Goal: Task Accomplishment & Management: Use online tool/utility

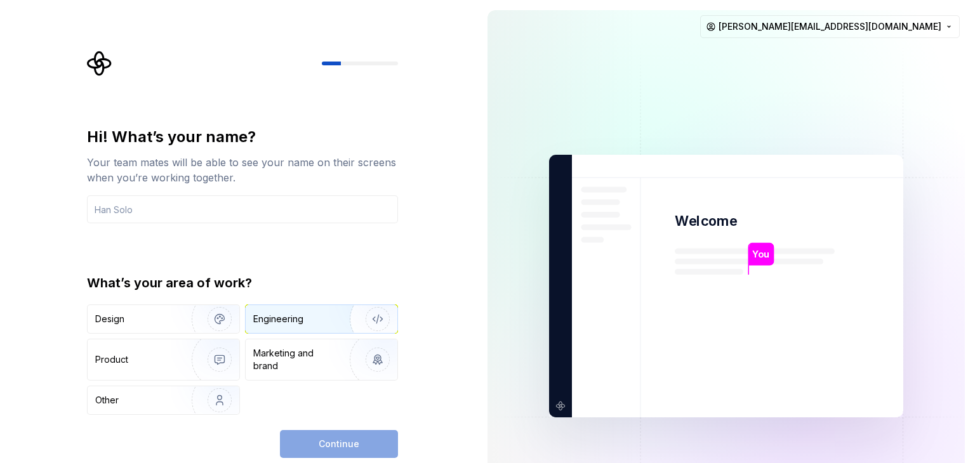
click at [263, 316] on div "Engineering" at bounding box center [278, 319] width 50 height 13
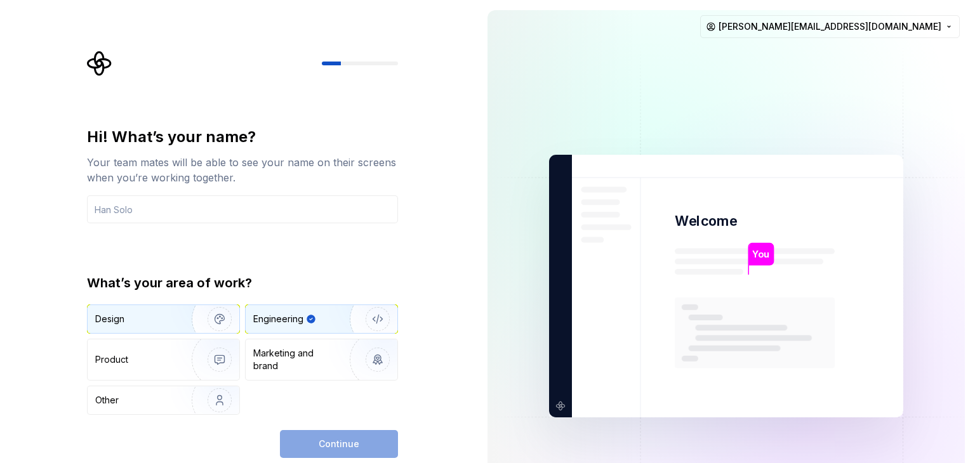
click at [177, 320] on img "button" at bounding box center [211, 319] width 81 height 85
click at [277, 323] on div "Engineering" at bounding box center [278, 319] width 50 height 13
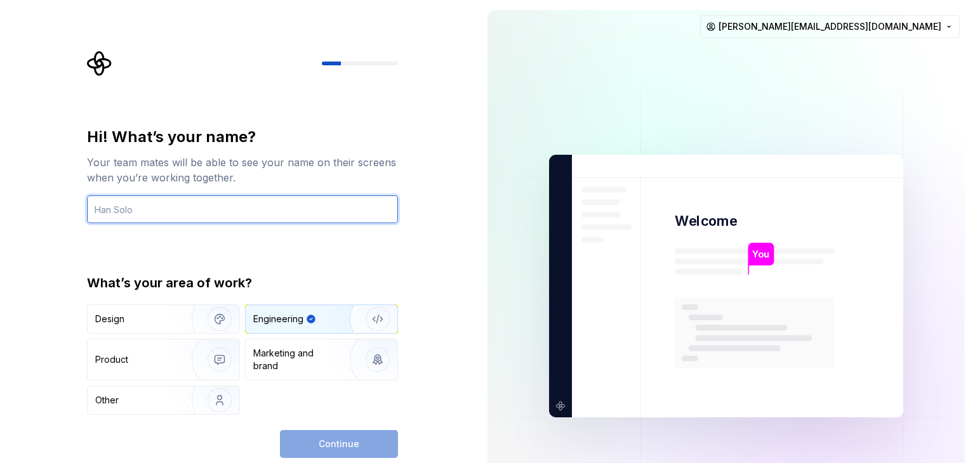
click at [194, 203] on input "text" at bounding box center [242, 210] width 311 height 28
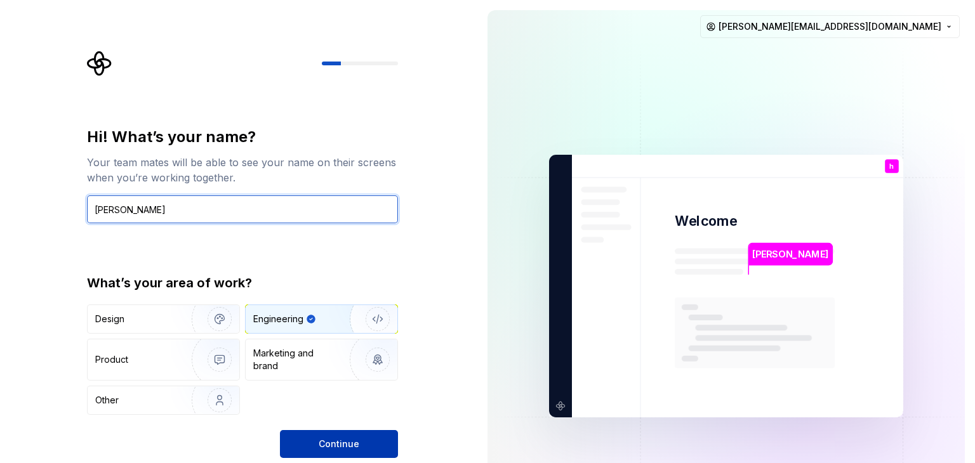
type input "[PERSON_NAME]"
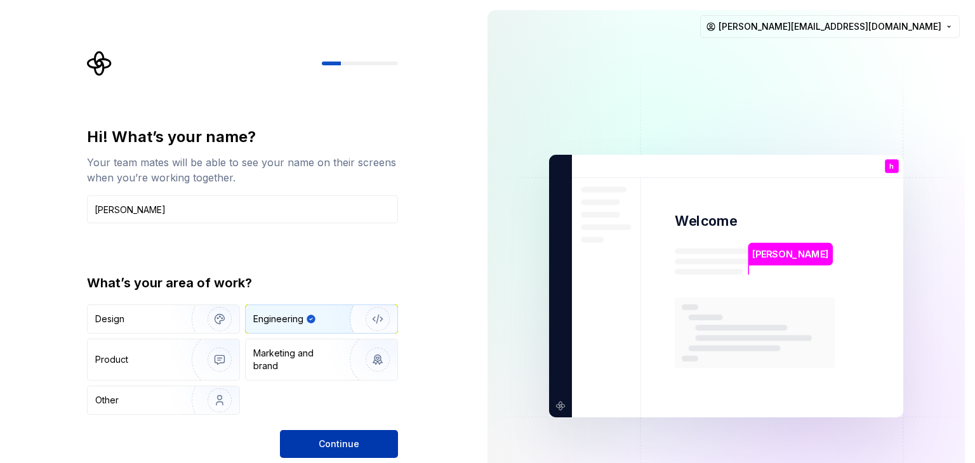
click at [335, 454] on button "Continue" at bounding box center [339, 444] width 118 height 28
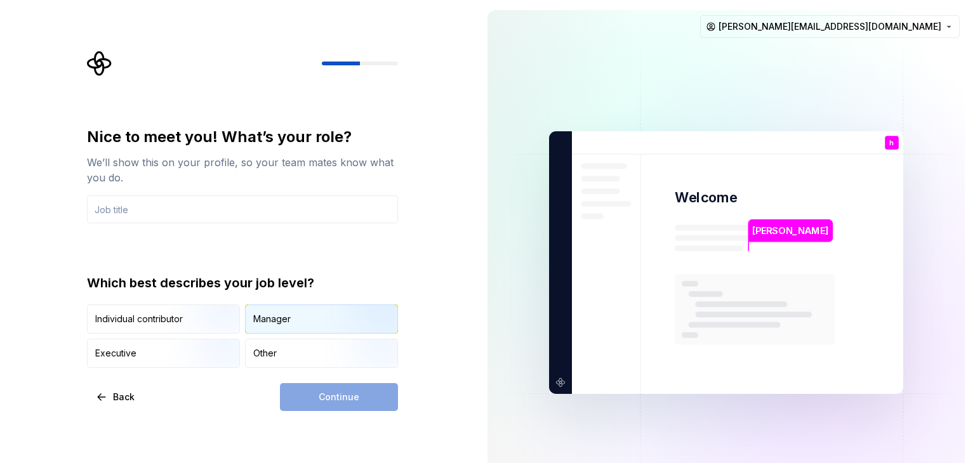
click at [267, 326] on div "Manager" at bounding box center [322, 319] width 152 height 28
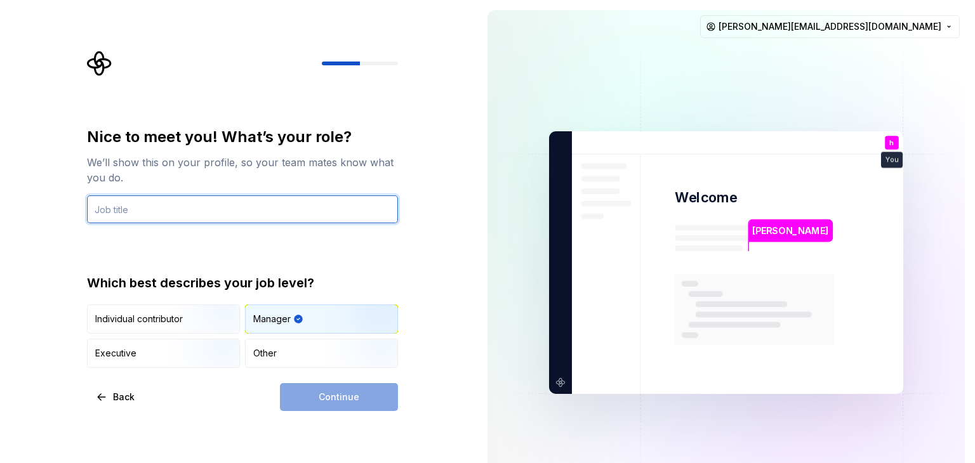
click at [174, 202] on input "text" at bounding box center [242, 210] width 311 height 28
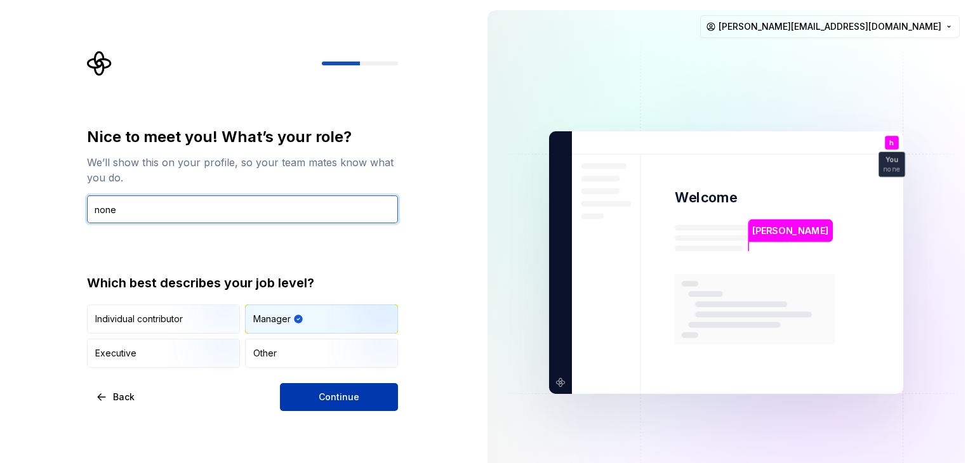
type input "none"
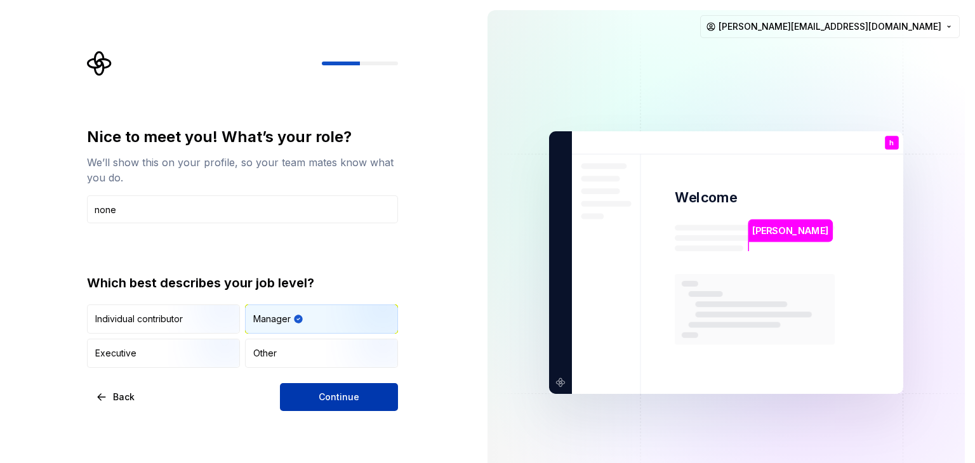
click at [312, 400] on button "Continue" at bounding box center [339, 397] width 118 height 28
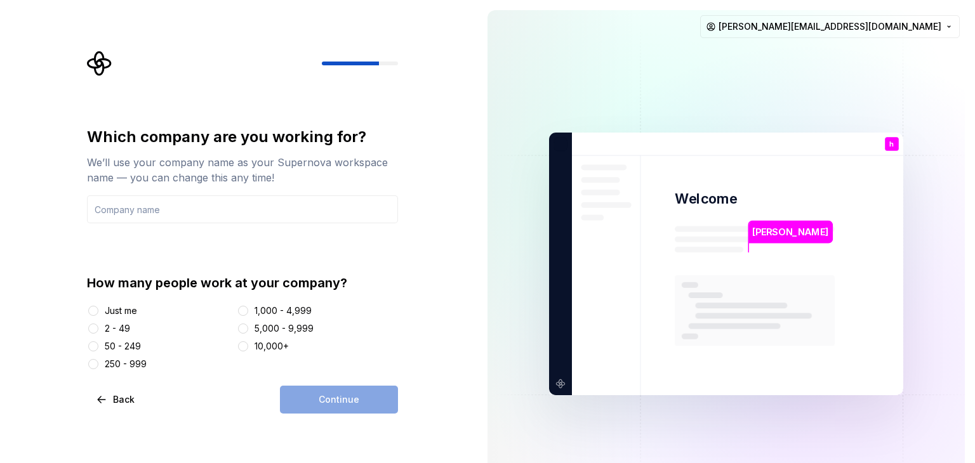
click at [114, 326] on div "2 - 49" at bounding box center [117, 328] width 25 height 13
click at [98, 326] on button "2 - 49" at bounding box center [93, 329] width 10 height 10
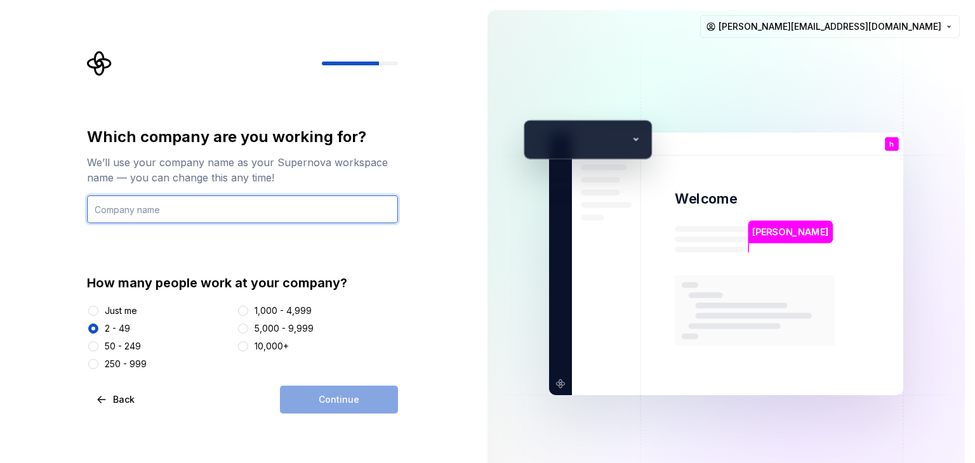
click at [219, 213] on input "text" at bounding box center [242, 210] width 311 height 28
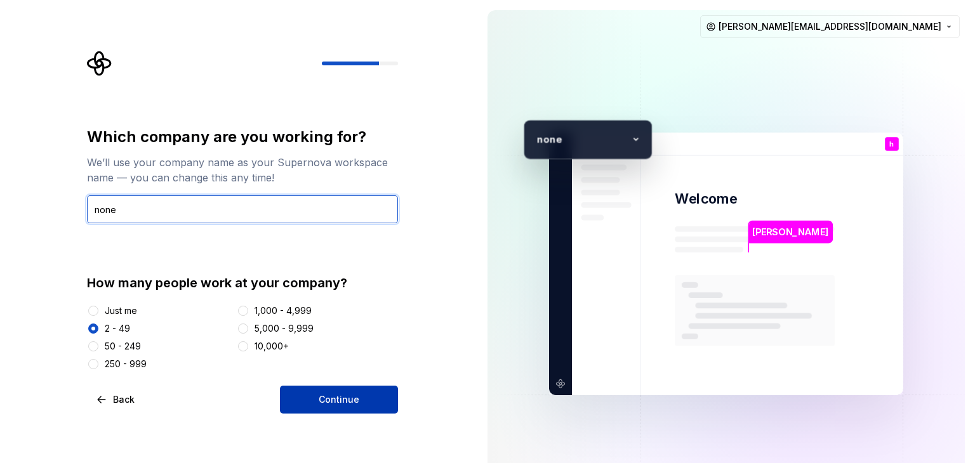
type input "none"
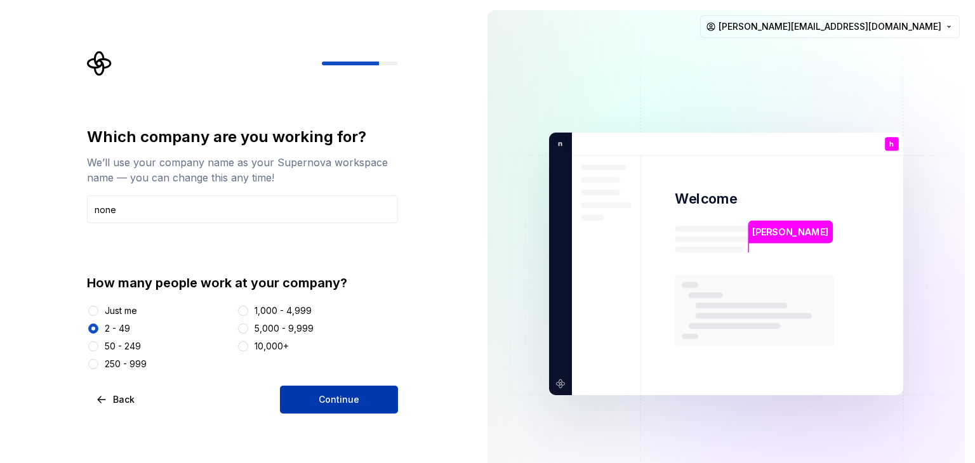
click at [317, 399] on button "Continue" at bounding box center [339, 400] width 118 height 28
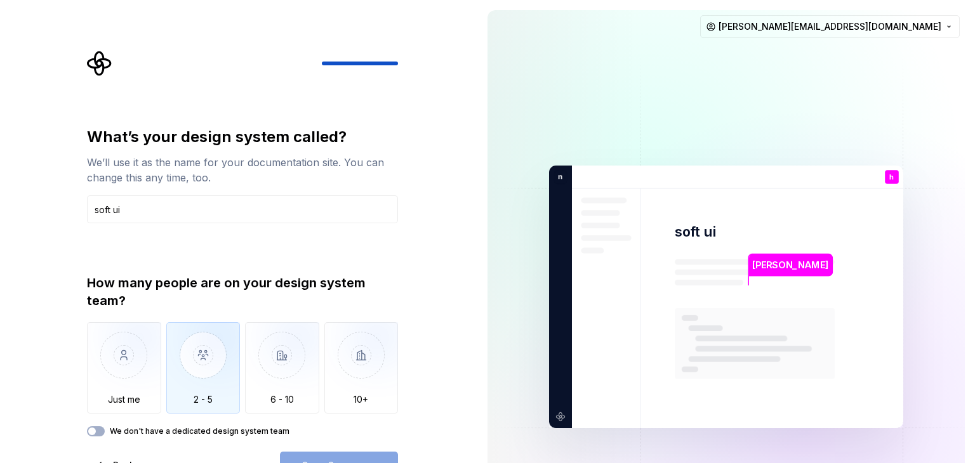
type input "soft ui"
click at [228, 364] on img "button" at bounding box center [203, 364] width 74 height 85
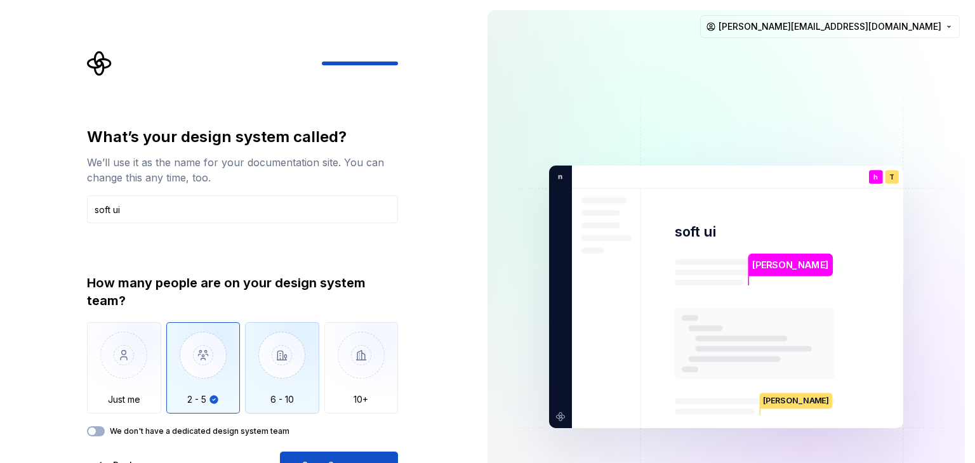
click at [284, 381] on img "button" at bounding box center [282, 364] width 74 height 85
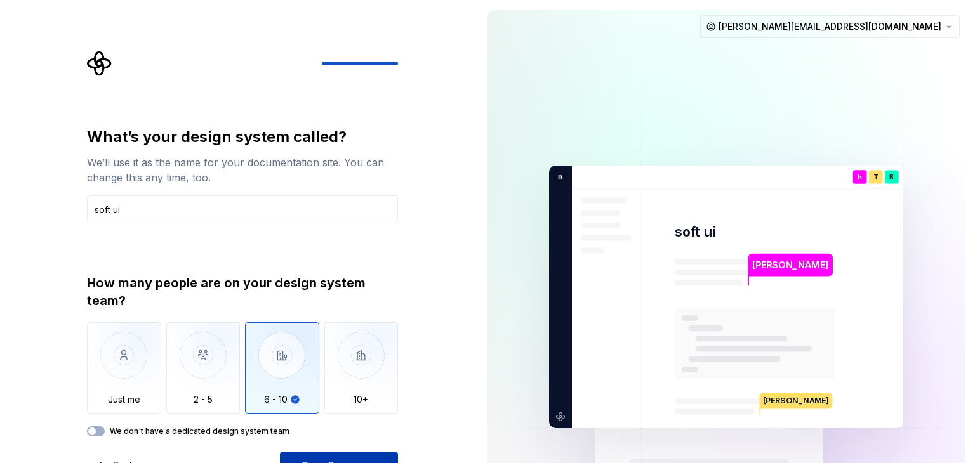
click at [325, 458] on button "Open Supernova" at bounding box center [339, 466] width 118 height 28
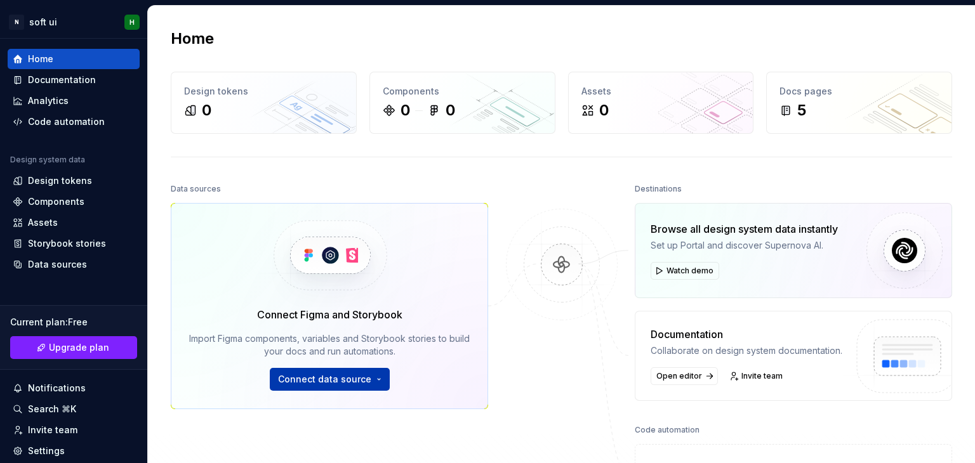
click at [365, 374] on span "Connect data source" at bounding box center [324, 379] width 93 height 13
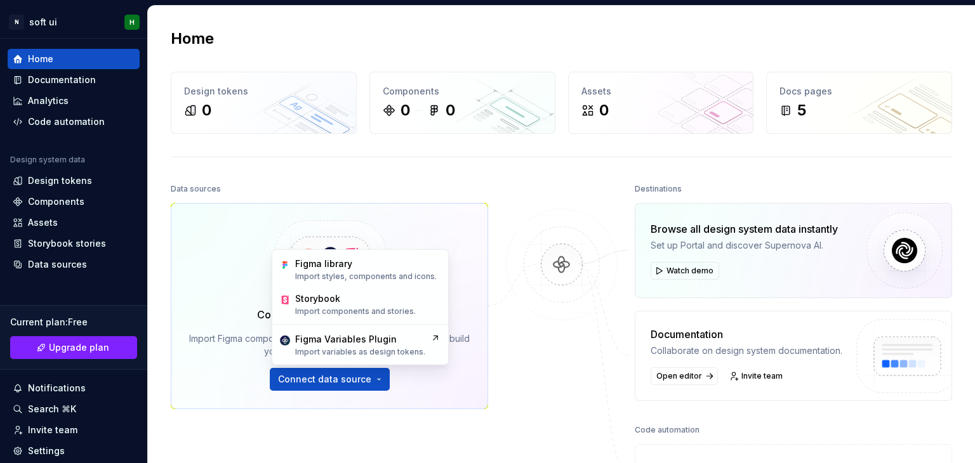
click at [176, 308] on div "Connect Figma and Storybook Import Figma components, variables and Storybook st…" at bounding box center [329, 306] width 317 height 206
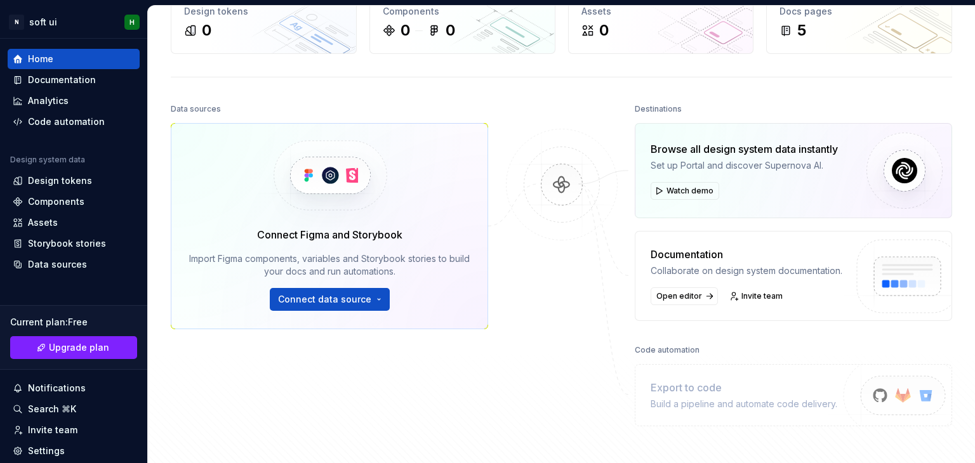
scroll to position [162, 0]
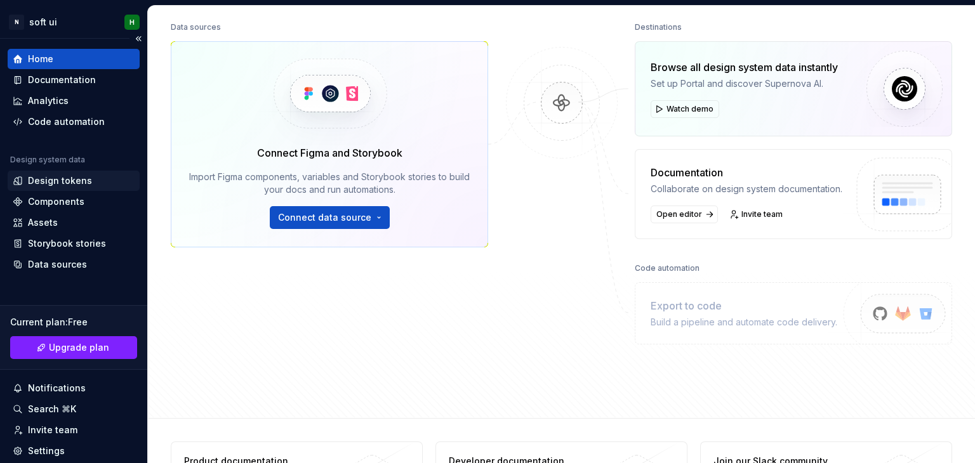
click at [60, 178] on div "Design tokens" at bounding box center [60, 181] width 64 height 13
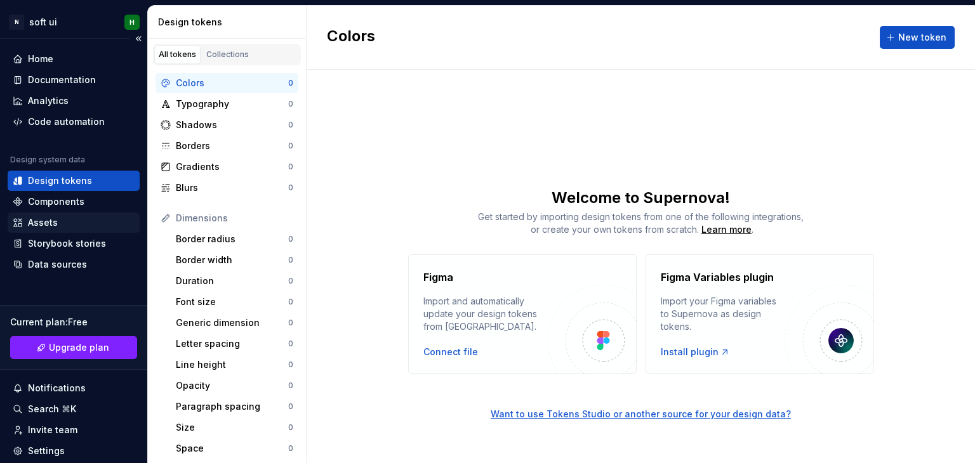
click at [20, 227] on icon at bounding box center [18, 223] width 8 height 8
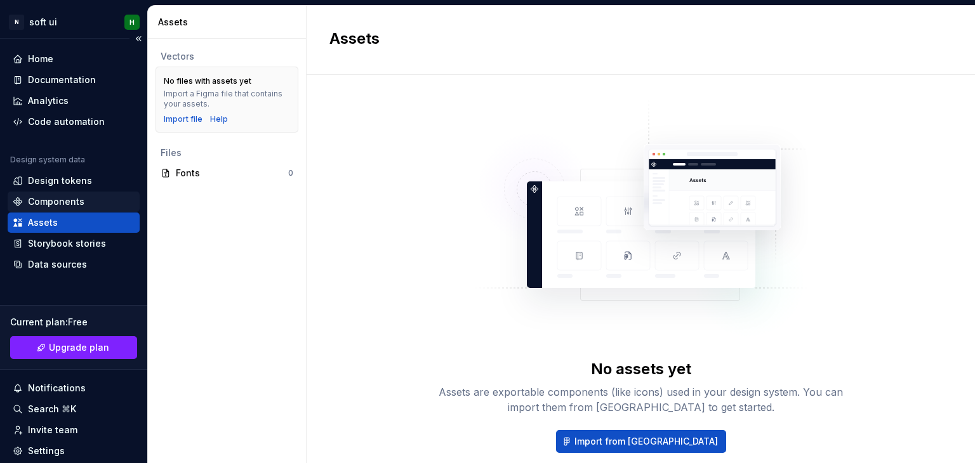
click at [23, 208] on div "Components" at bounding box center [74, 202] width 122 height 13
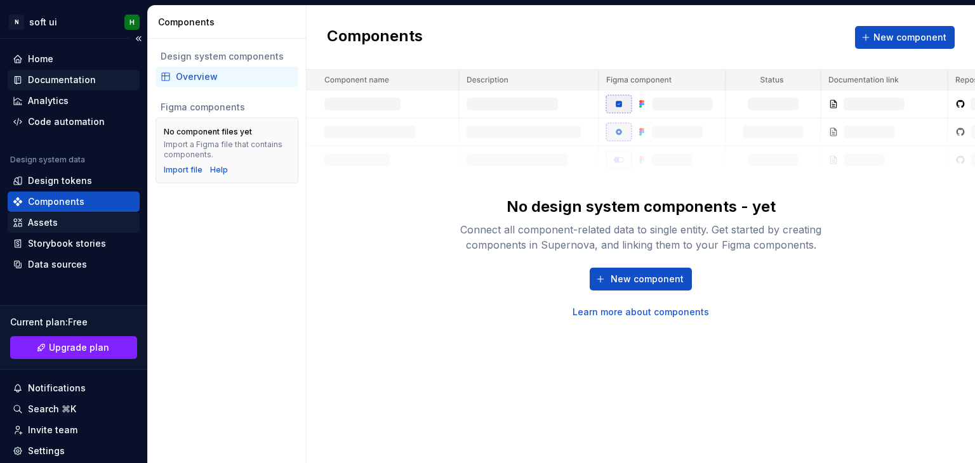
click at [27, 74] on div "Documentation" at bounding box center [74, 80] width 122 height 13
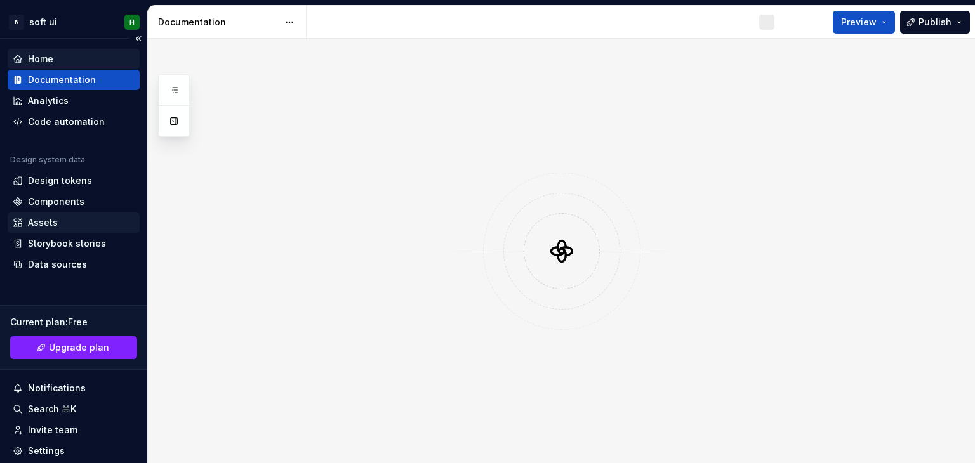
click at [21, 60] on icon at bounding box center [18, 59] width 10 height 10
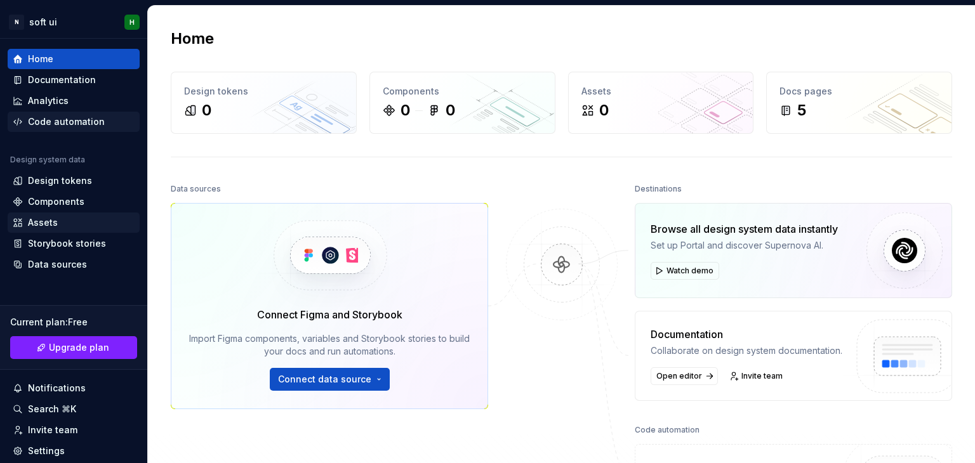
click at [54, 122] on div "Code automation" at bounding box center [66, 122] width 77 height 13
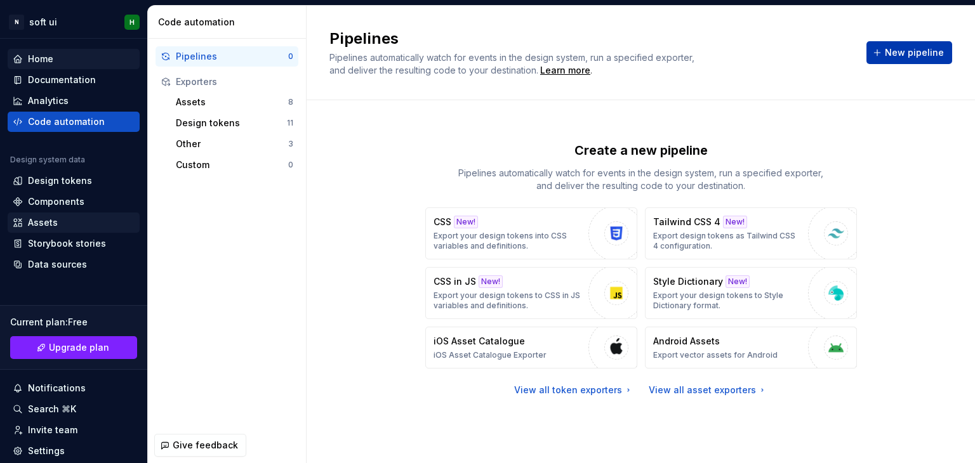
click at [886, 49] on button "New pipeline" at bounding box center [910, 52] width 86 height 23
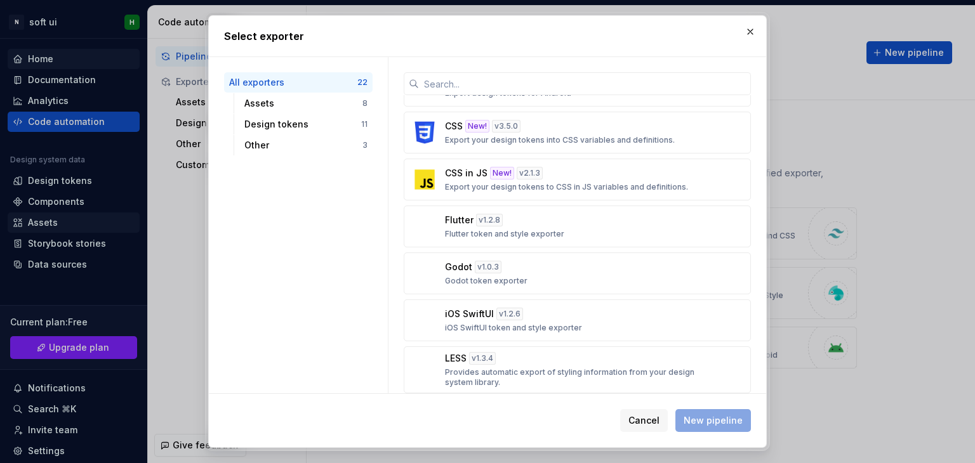
scroll to position [432, 0]
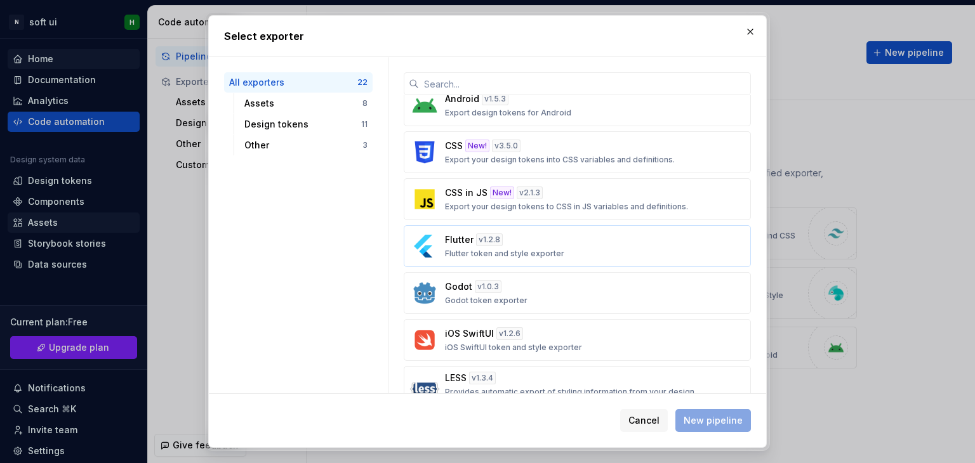
click at [449, 242] on div "Flutter v 1.2.8 Flutter token and style exporter" at bounding box center [573, 246] width 257 height 25
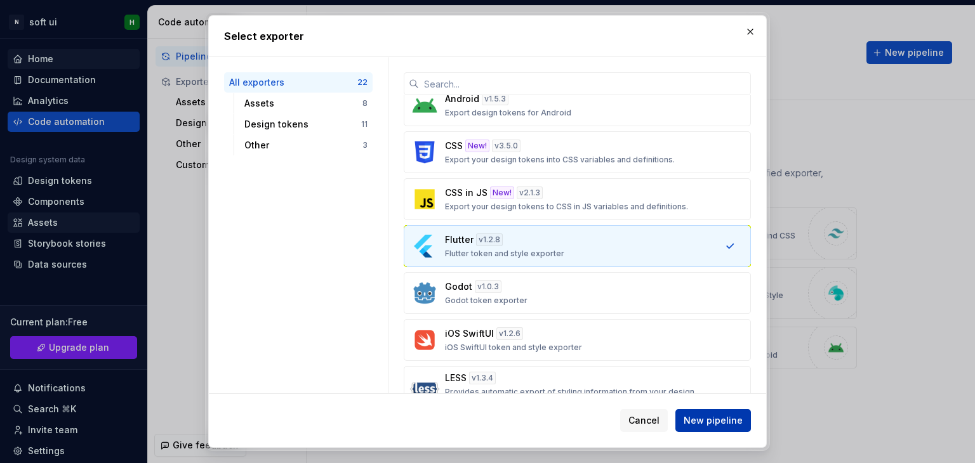
click at [704, 416] on span "New pipeline" at bounding box center [713, 421] width 59 height 13
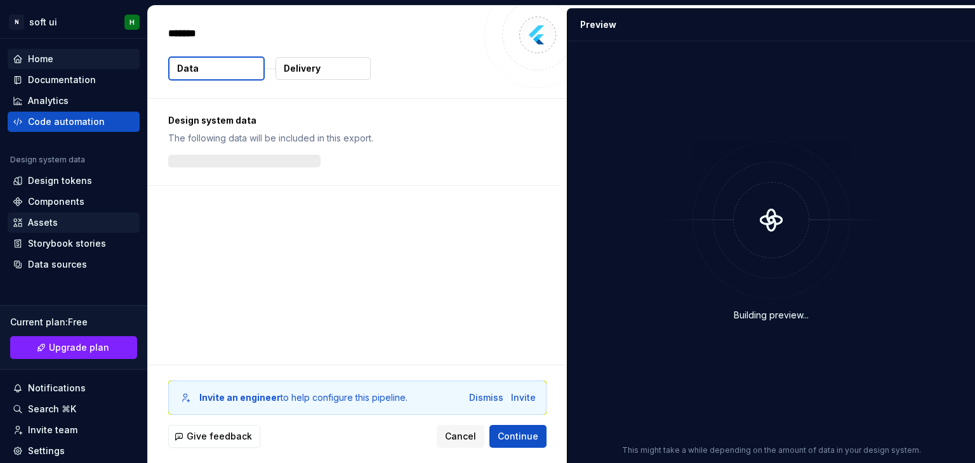
type textarea "*"
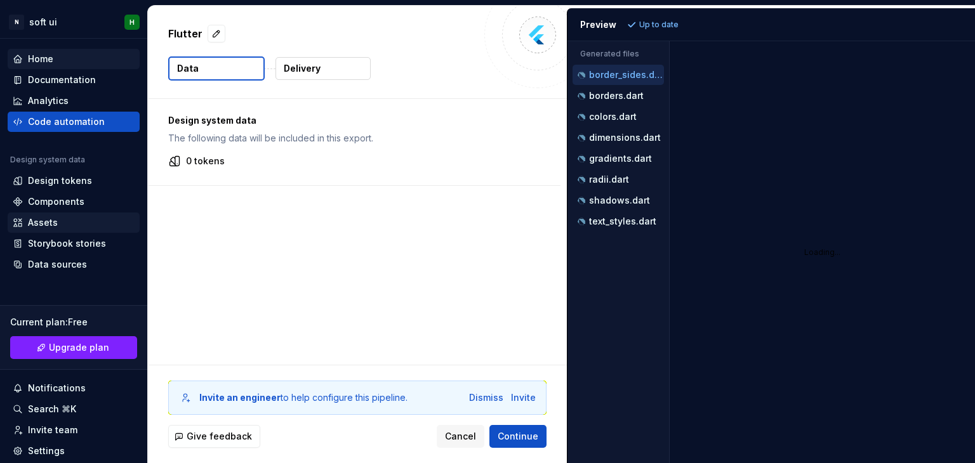
drag, startPoint x: 519, startPoint y: 430, endPoint x: 455, endPoint y: 417, distance: 65.4
click at [455, 417] on div "Invite an engineer to help configure this pipeline. Dismiss Invite Give feedbac…" at bounding box center [357, 415] width 419 height 98
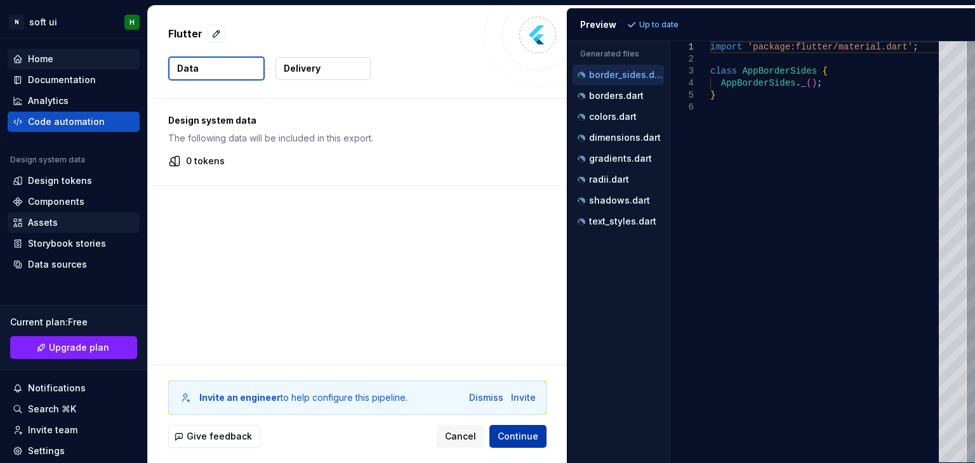
click at [508, 430] on span "Continue" at bounding box center [518, 436] width 41 height 13
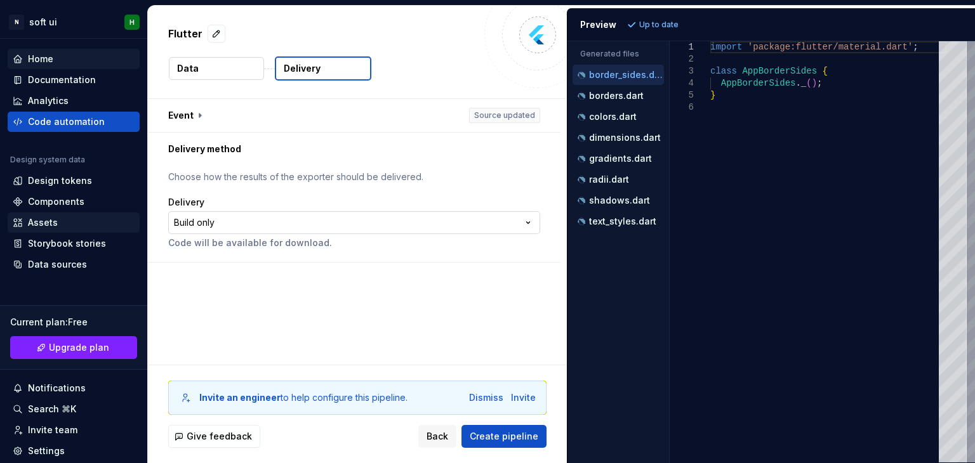
click at [205, 227] on html "**********" at bounding box center [487, 231] width 975 height 463
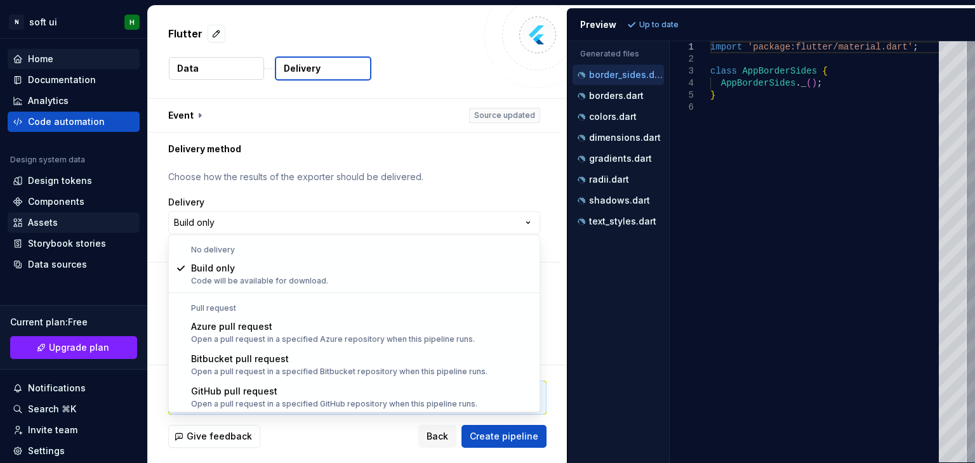
click at [234, 227] on html "**********" at bounding box center [487, 231] width 975 height 463
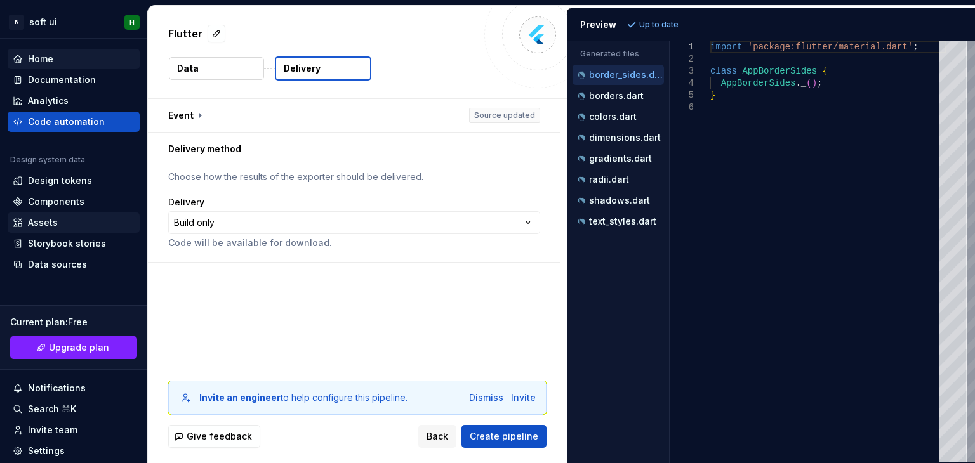
click at [206, 72] on button "Data" at bounding box center [216, 68] width 95 height 23
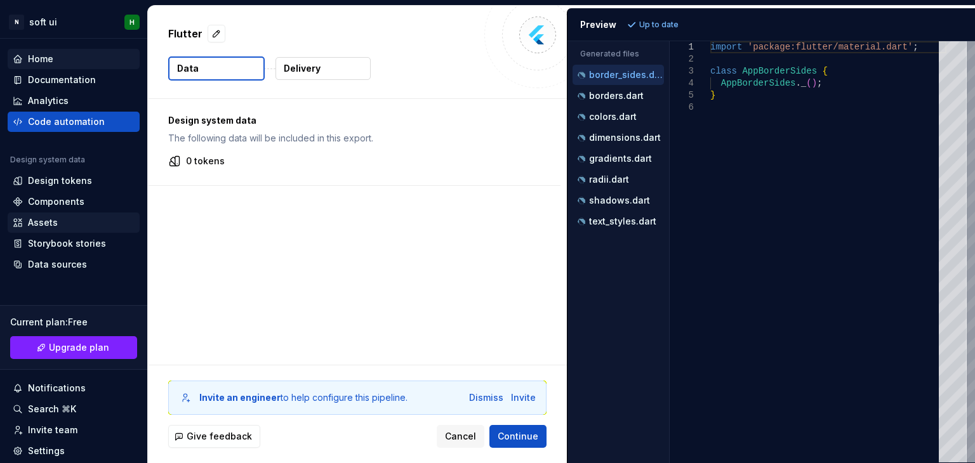
click at [206, 72] on button "Data" at bounding box center [216, 68] width 96 height 24
click at [294, 69] on p "Delivery" at bounding box center [302, 68] width 37 height 13
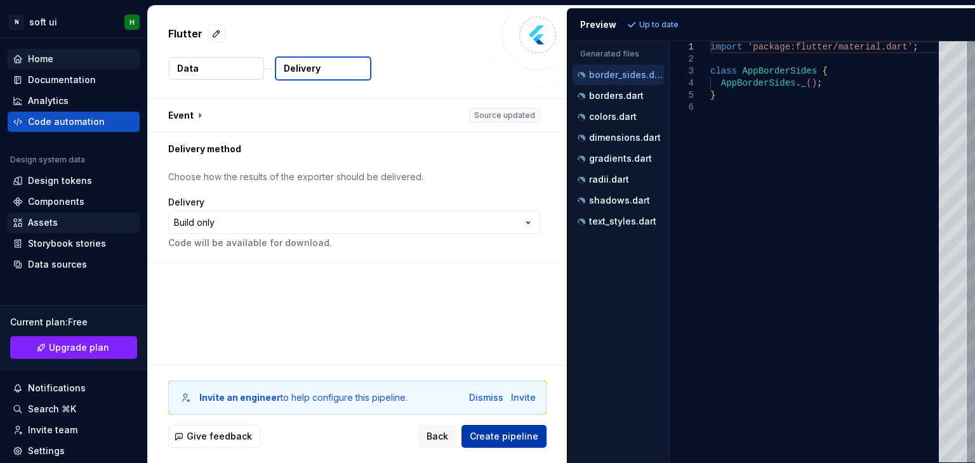
click at [508, 434] on span "Create pipeline" at bounding box center [504, 436] width 69 height 13
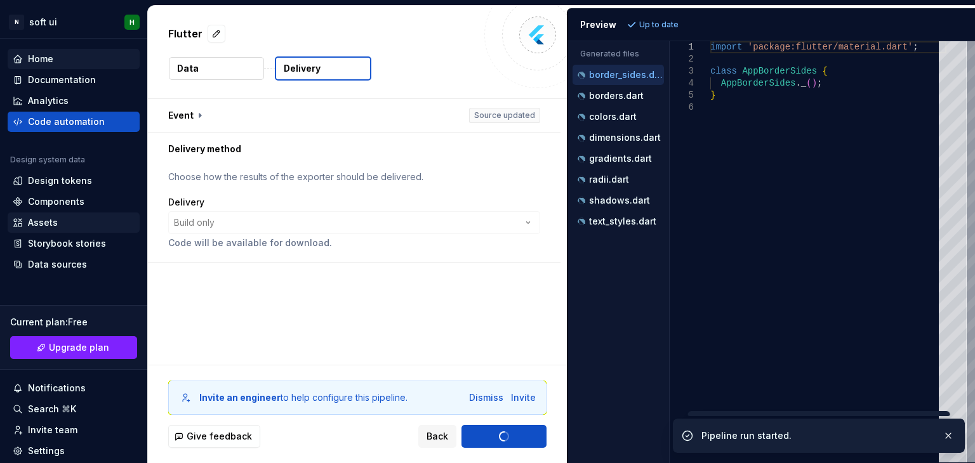
click at [259, 217] on div "**********" at bounding box center [354, 222] width 372 height 23
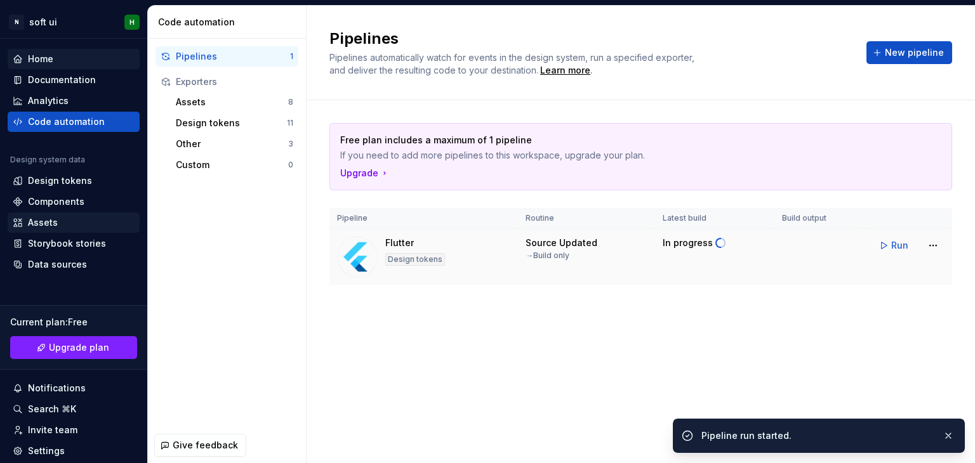
click at [369, 255] on img at bounding box center [357, 257] width 41 height 41
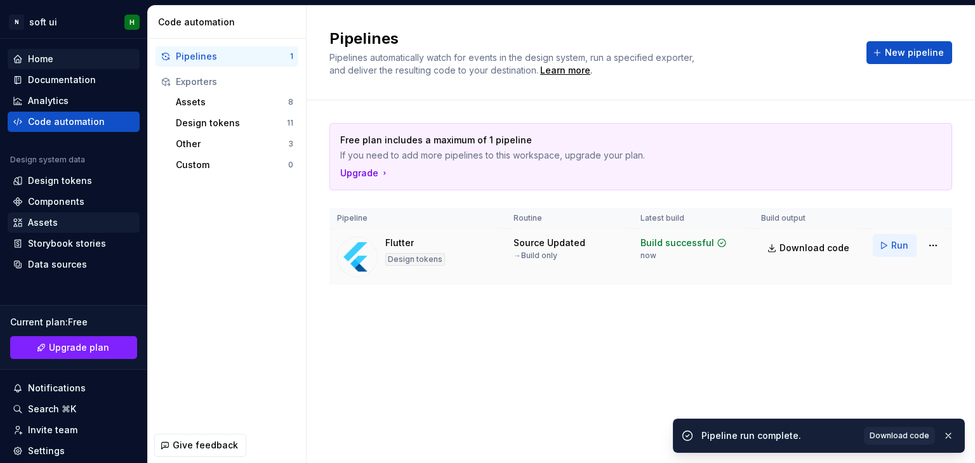
click at [880, 245] on button "Run" at bounding box center [895, 245] width 44 height 23
click at [362, 256] on img at bounding box center [357, 257] width 41 height 41
click at [929, 249] on html "N soft ui H Home Documentation Analytics Code automation Design system data Des…" at bounding box center [487, 231] width 975 height 463
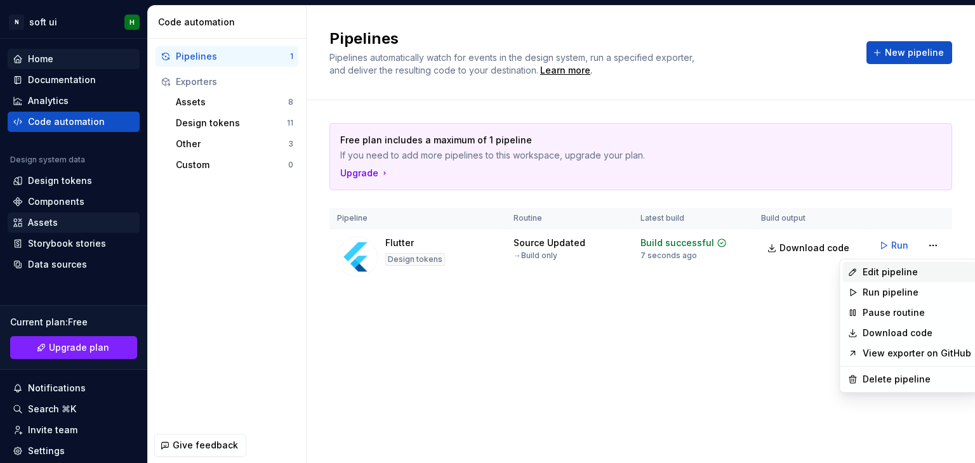
click at [857, 278] on div "Edit pipeline" at bounding box center [909, 272] width 134 height 20
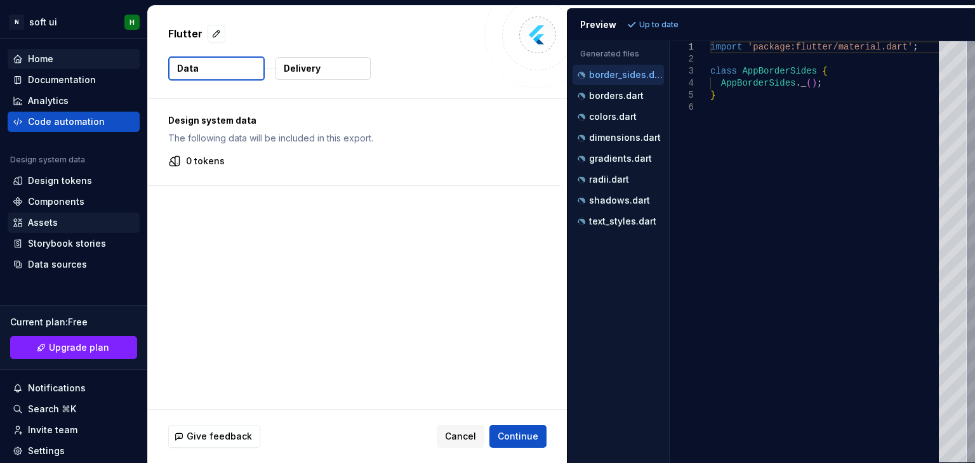
click at [302, 76] on button "Delivery" at bounding box center [323, 68] width 95 height 23
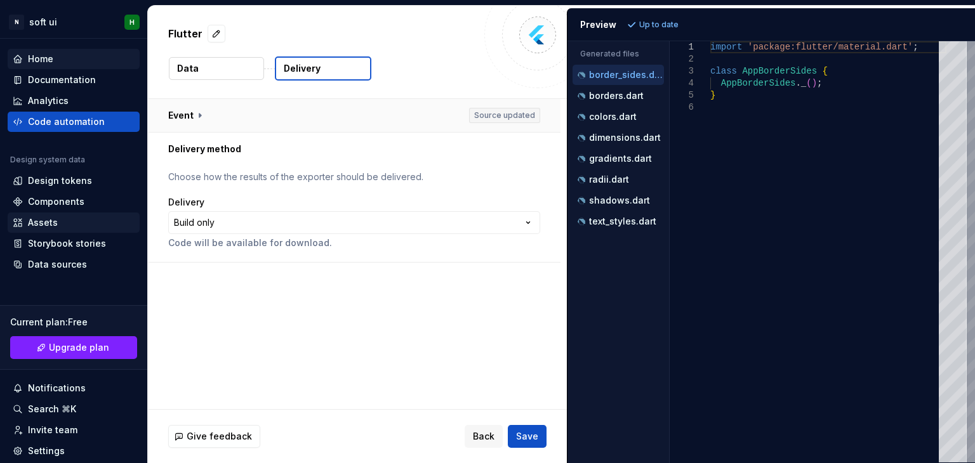
click at [190, 120] on button "button" at bounding box center [354, 115] width 413 height 33
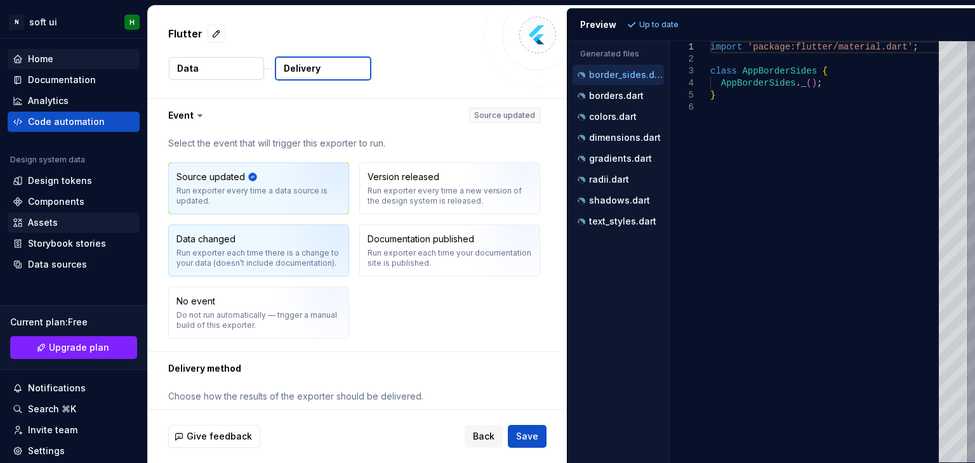
scroll to position [71, 0]
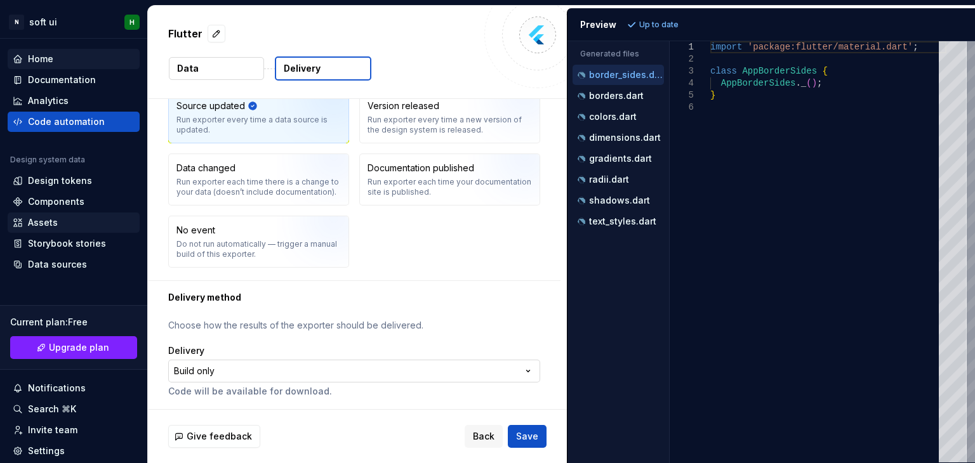
click at [236, 366] on html "N soft ui H Home Documentation Analytics Code automation Design system data Des…" at bounding box center [487, 231] width 975 height 463
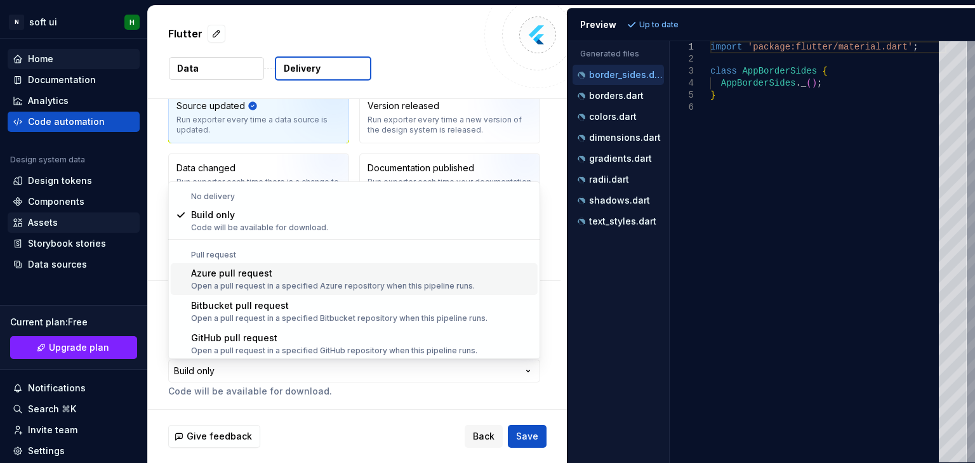
scroll to position [36, 0]
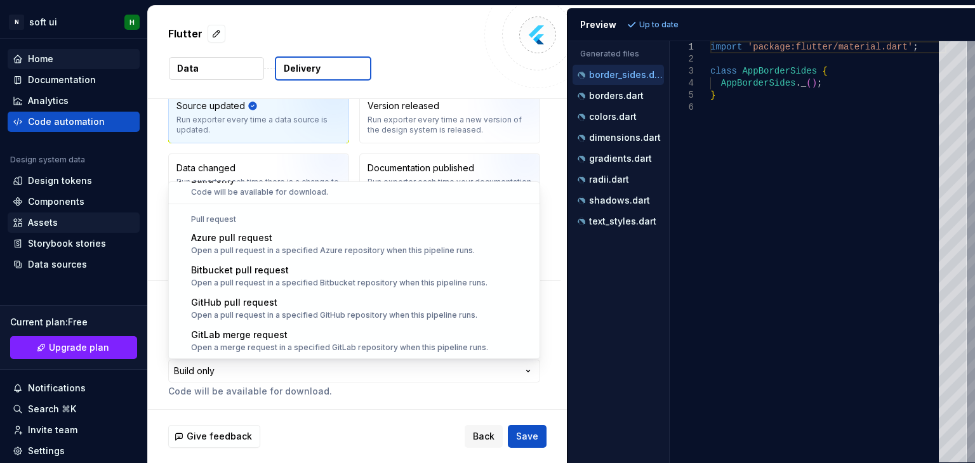
click at [180, 148] on html "N soft ui H Home Documentation Analytics Code automation Design system data Des…" at bounding box center [487, 231] width 975 height 463
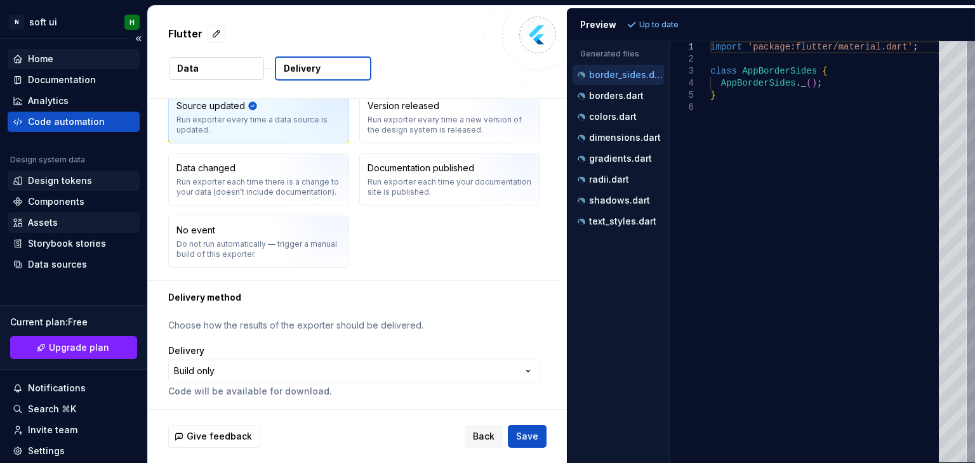
click at [23, 182] on div "Design tokens" at bounding box center [74, 181] width 122 height 13
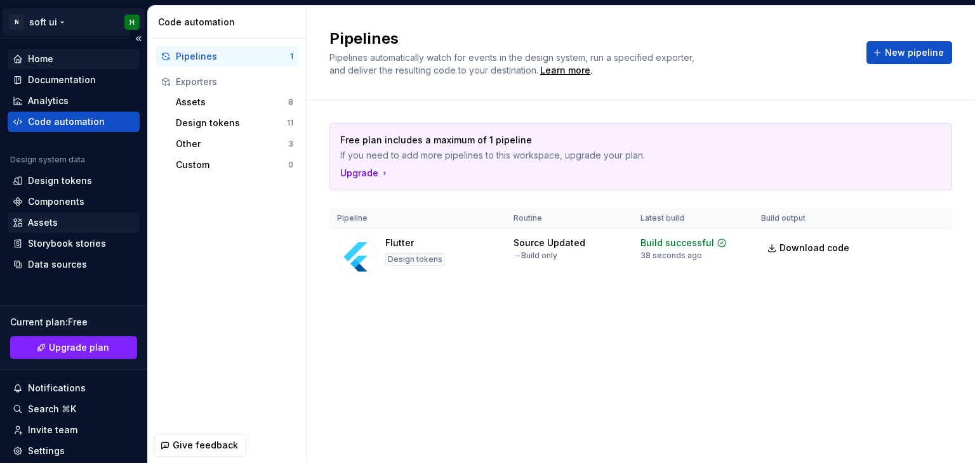
click at [13, 20] on html "N soft ui H Home Documentation Analytics Code automation Design system data Des…" at bounding box center [487, 231] width 975 height 463
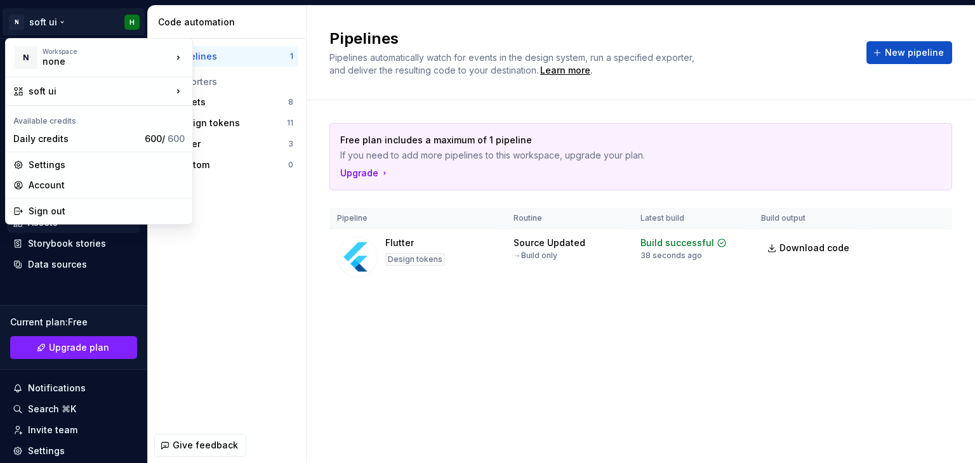
click at [633, 102] on html "N soft ui H Home Documentation Analytics Code automation Design system data Des…" at bounding box center [487, 231] width 975 height 463
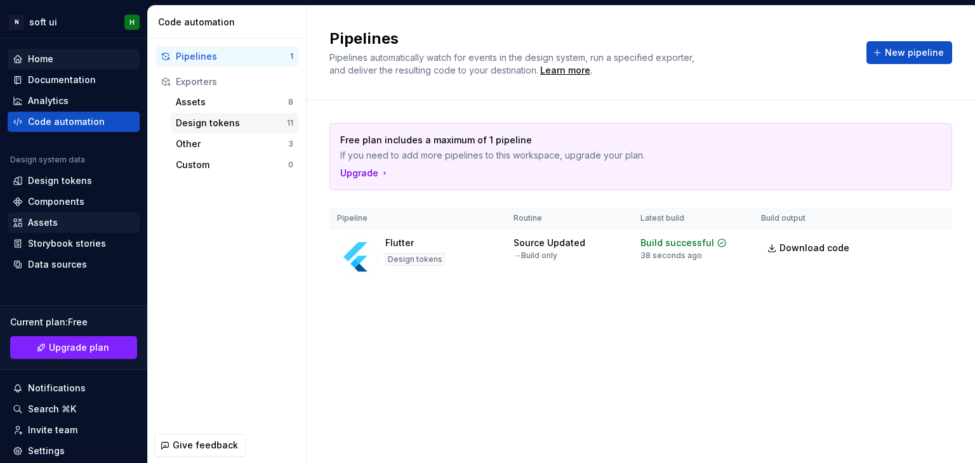
click at [262, 123] on div "Design tokens" at bounding box center [231, 123] width 111 height 13
